Goal: Understand process/instructions: Learn how to perform a task or action

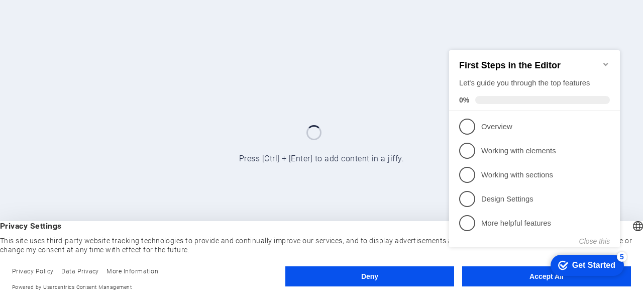
click at [507, 275] on div "checkmark Get Started 5 First Steps in the Editor Let's guide you through the t…" at bounding box center [536, 158] width 183 height 244
click at [526, 282] on appcues-checklist "Contextual help checklist present on screen" at bounding box center [536, 159] width 183 height 247
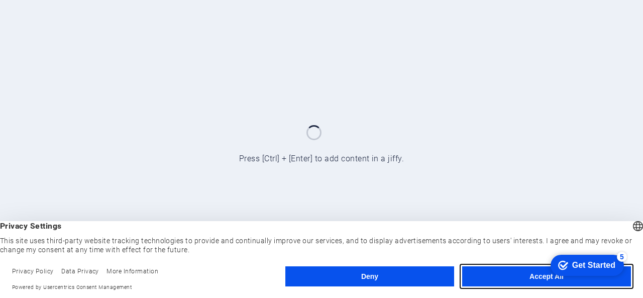
click at [535, 277] on button "Accept All" at bounding box center [546, 276] width 169 height 20
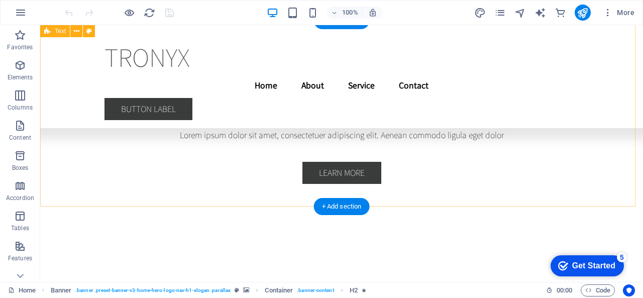
scroll to position [2251, 0]
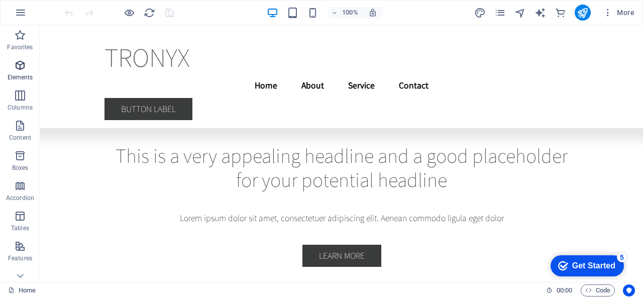
click at [19, 77] on p "Elements" at bounding box center [21, 77] width 26 height 8
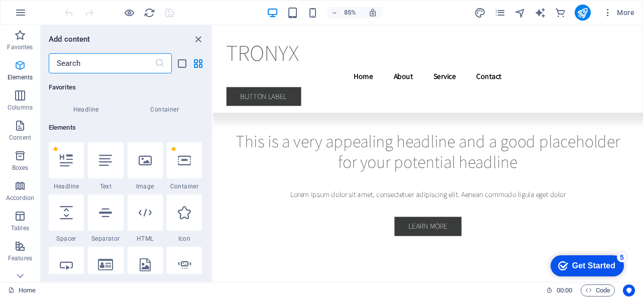
scroll to position [107, 0]
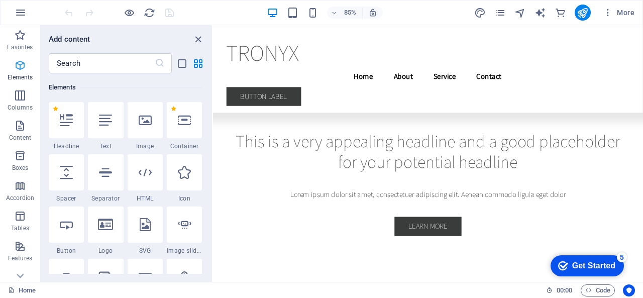
click at [19, 77] on p "Elements" at bounding box center [21, 77] width 26 height 8
click at [23, 274] on icon at bounding box center [20, 276] width 7 height 5
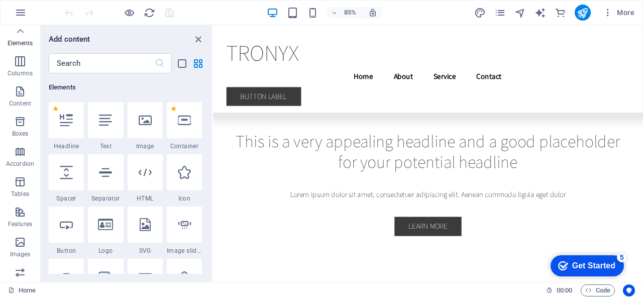
scroll to position [0, 0]
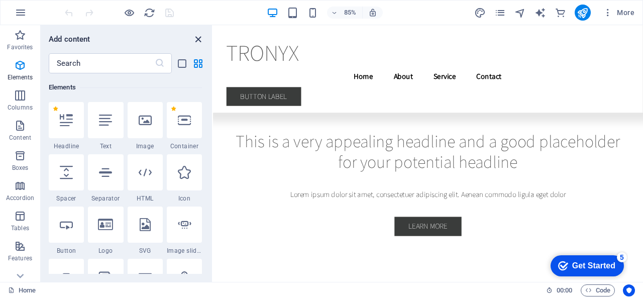
click at [201, 42] on icon "close panel" at bounding box center [198, 40] width 12 height 12
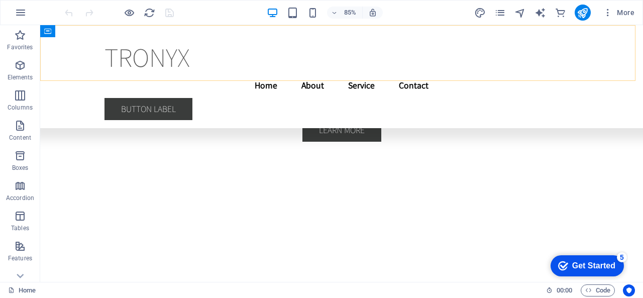
scroll to position [2309, 0]
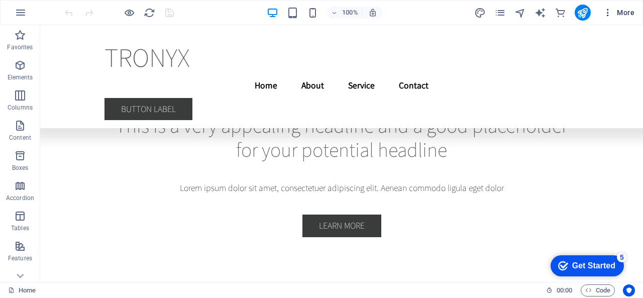
click at [625, 13] on span "More" at bounding box center [618, 13] width 32 height 10
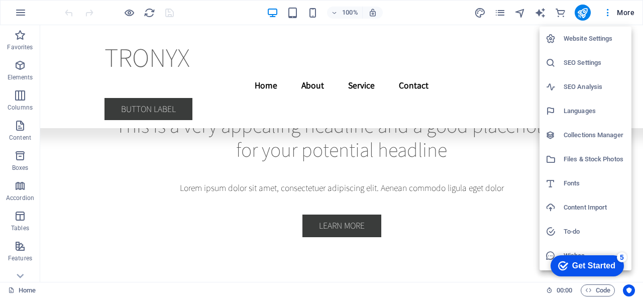
click at [589, 10] on div at bounding box center [321, 149] width 643 height 298
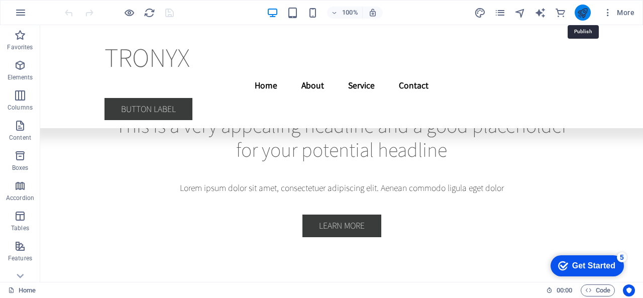
click at [584, 12] on icon "publish" at bounding box center [582, 13] width 12 height 12
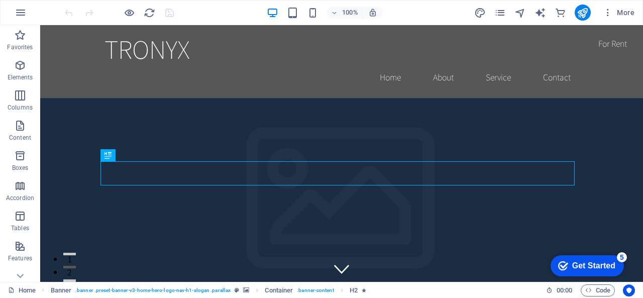
click at [602, 266] on div "Get Started" at bounding box center [593, 265] width 43 height 9
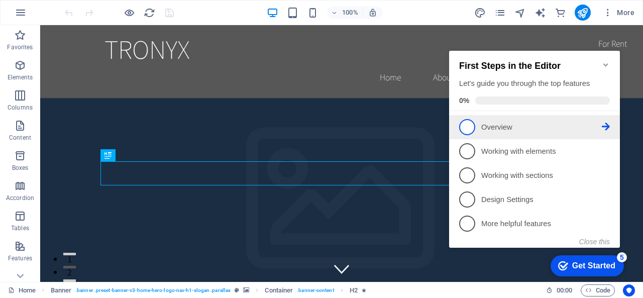
click at [477, 123] on link "1 Overview - incomplete" at bounding box center [534, 127] width 151 height 16
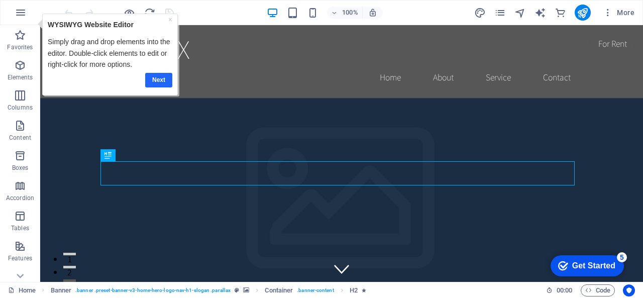
click at [153, 75] on link "Next" at bounding box center [158, 79] width 27 height 15
